Goal: Information Seeking & Learning: Learn about a topic

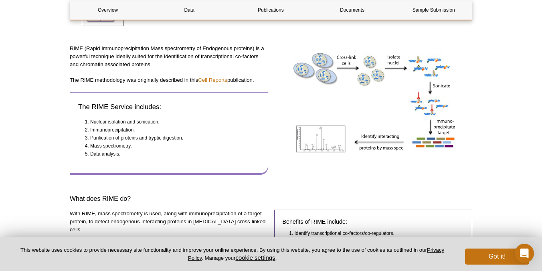
scroll to position [155, 0]
click at [317, 146] on img at bounding box center [373, 103] width 170 height 119
click at [359, 140] on img at bounding box center [373, 103] width 170 height 119
click at [399, 138] on img at bounding box center [373, 103] width 170 height 119
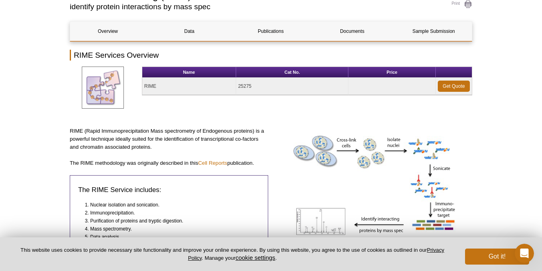
scroll to position [0, 0]
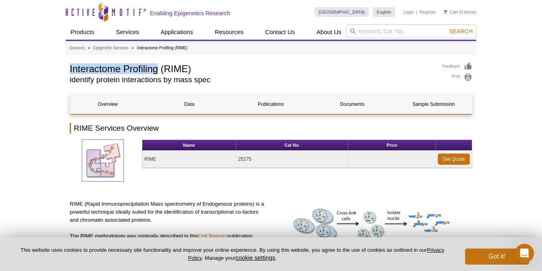
drag, startPoint x: 68, startPoint y: 68, endPoint x: 156, endPoint y: 67, distance: 88.2
copy h1 "Interactome Profiling"
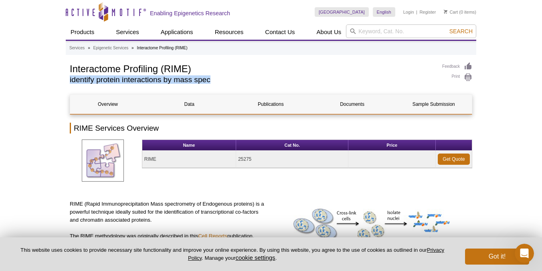
drag, startPoint x: 70, startPoint y: 81, endPoint x: 211, endPoint y: 81, distance: 141.4
click at [211, 81] on h2 "identify protein interactions by mass spec" at bounding box center [252, 79] width 364 height 7
copy h2 "identify protein interactions by mass spec"
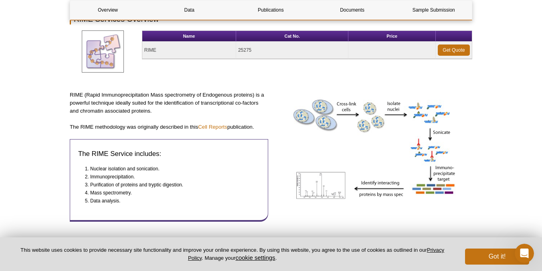
scroll to position [140, 0]
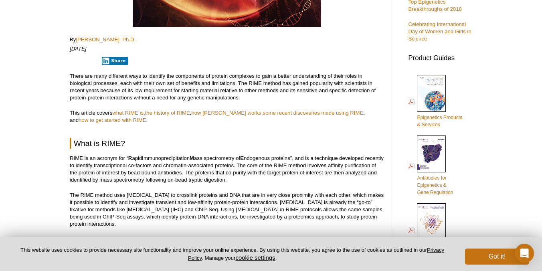
scroll to position [223, 0]
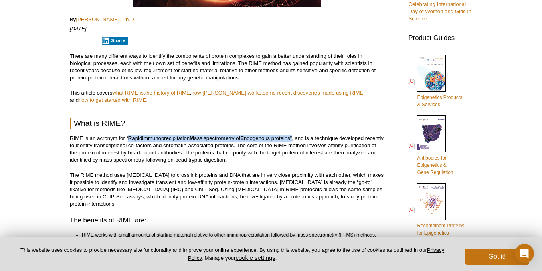
drag, startPoint x: 129, startPoint y: 137, endPoint x: 296, endPoint y: 139, distance: 166.3
click at [296, 139] on p "RIME is an acronym for “ R apid I mmunoprecipitation M ass spectrometry of E nd…" at bounding box center [227, 149] width 314 height 29
copy p "R apid I mmunoprecipitation M ass spectrometry of E ndogenous proteins”"
